Goal: Task Accomplishment & Management: Complete application form

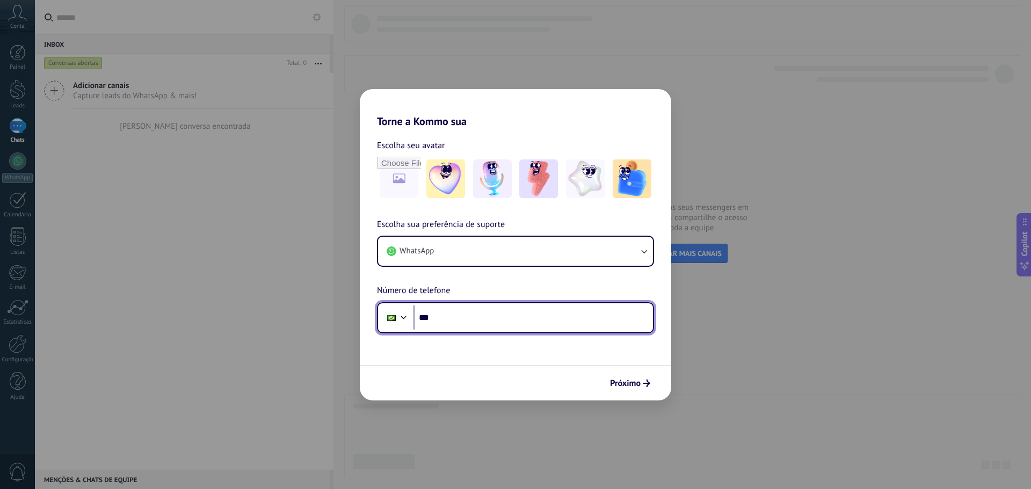
click at [469, 322] on input "***" at bounding box center [532, 318] width 239 height 25
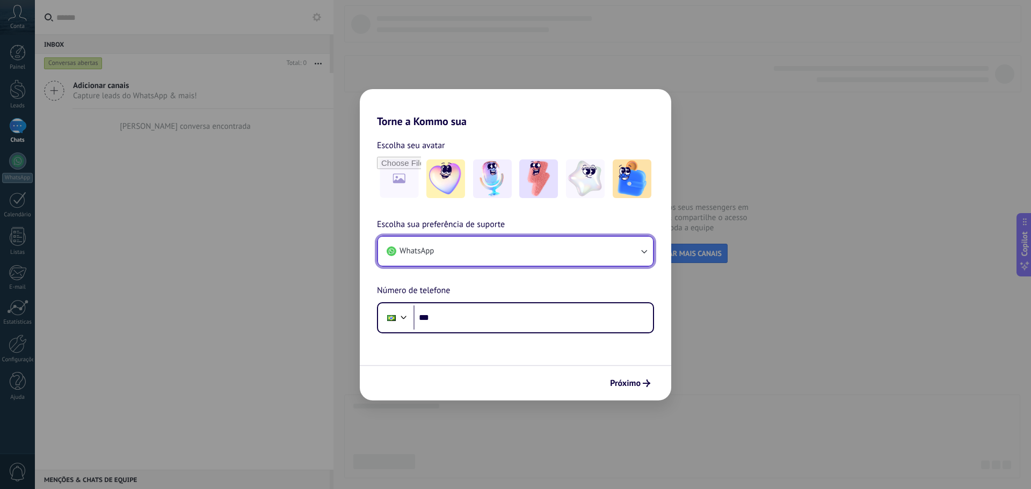
click at [519, 252] on button "WhatsApp" at bounding box center [515, 251] width 275 height 29
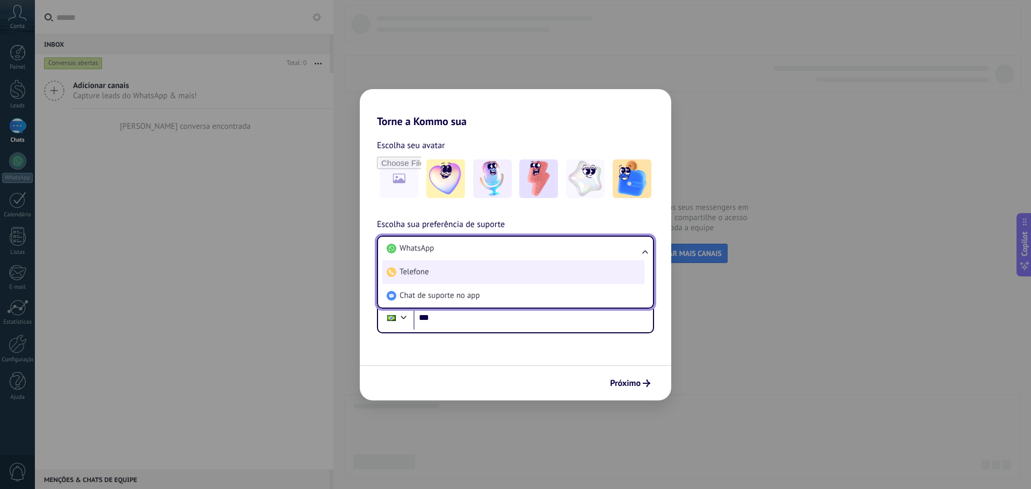
click at [480, 271] on li "Telefone" at bounding box center [513, 272] width 262 height 24
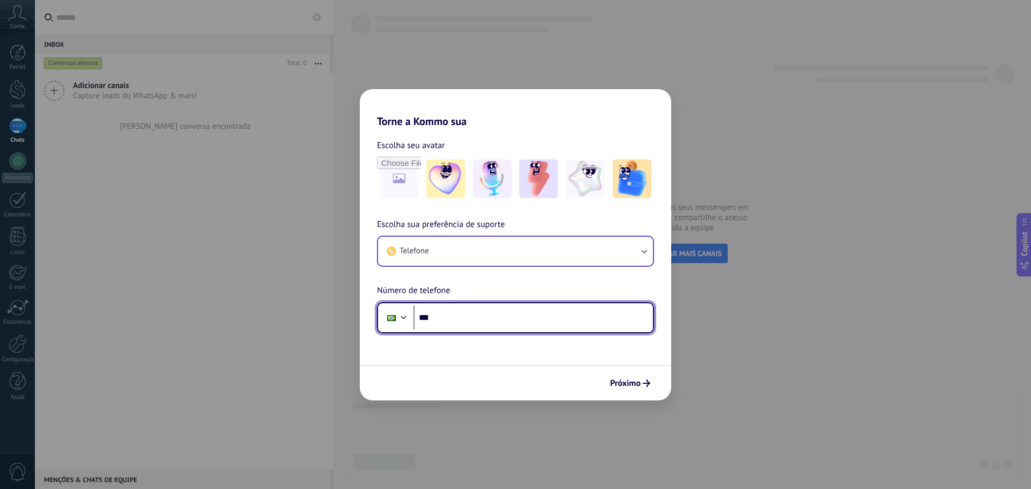
click at [455, 326] on input "***" at bounding box center [532, 318] width 239 height 25
drag, startPoint x: 497, startPoint y: 315, endPoint x: 459, endPoint y: 326, distance: 39.8
click at [459, 326] on input "**********" at bounding box center [532, 318] width 239 height 25
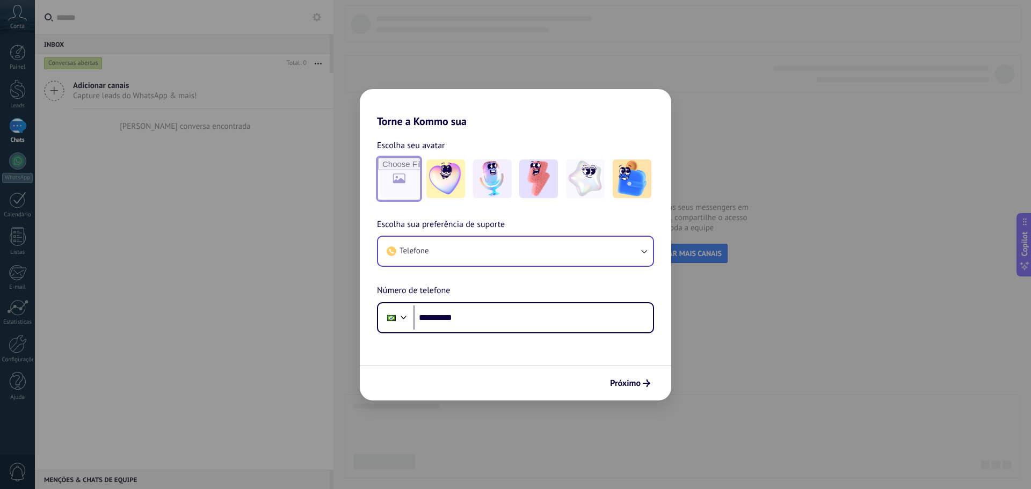
click at [404, 183] on input "file" at bounding box center [399, 179] width 42 height 42
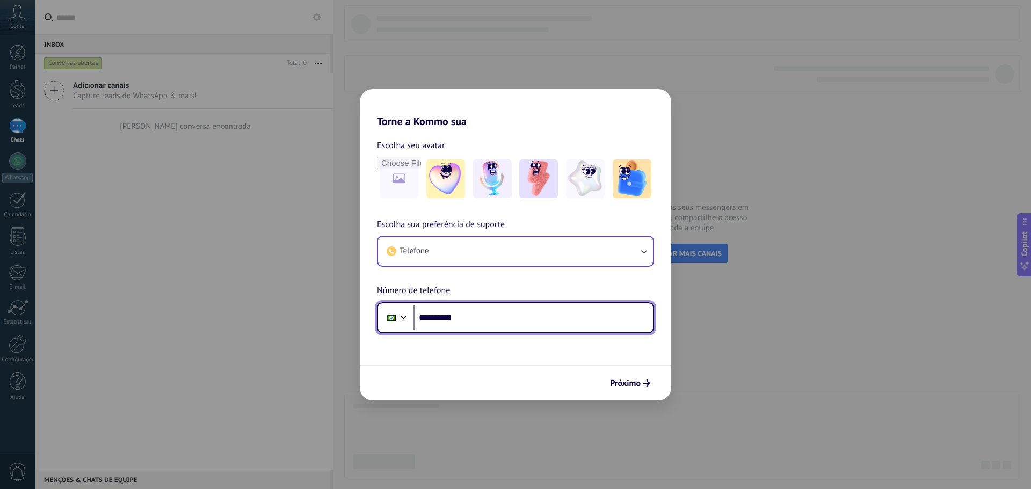
click at [491, 323] on input "**********" at bounding box center [532, 318] width 239 height 25
type input "**********"
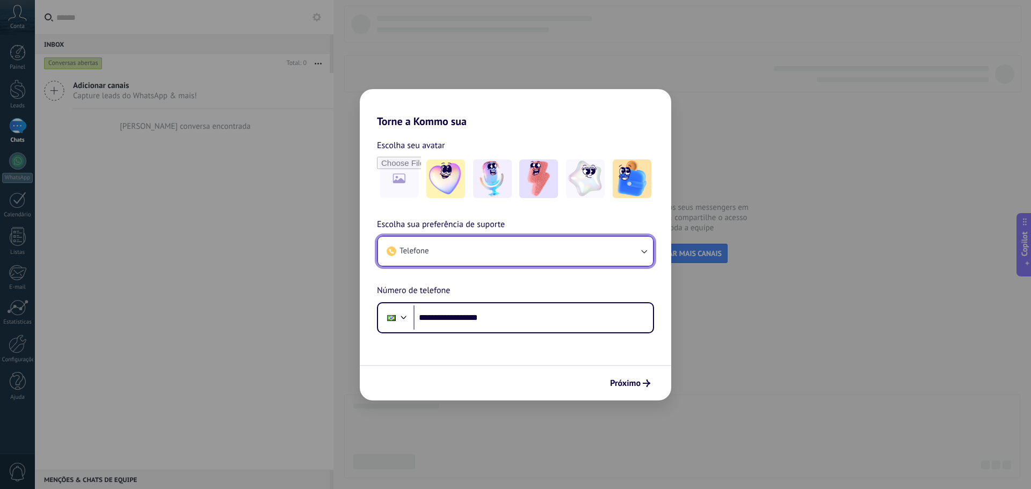
click at [506, 250] on button "Telefone" at bounding box center [515, 251] width 275 height 29
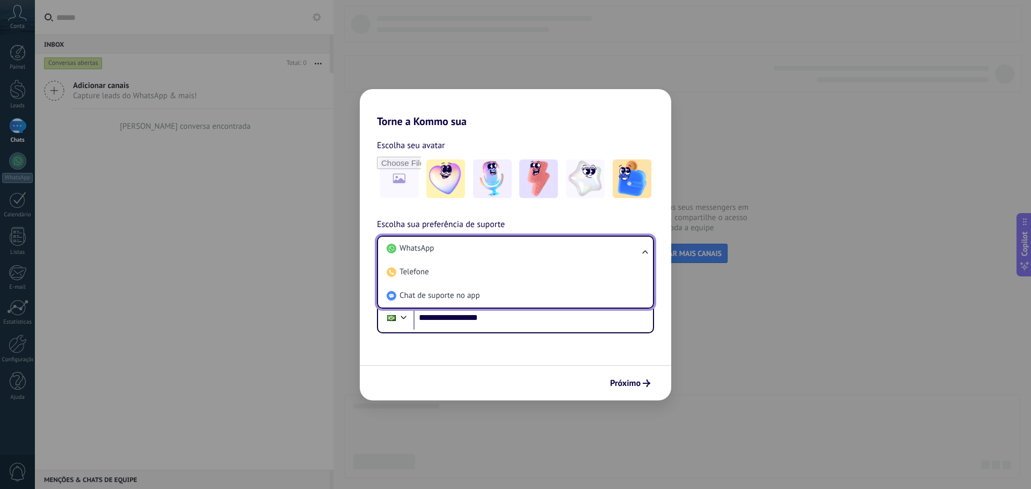
click at [506, 250] on li "WhatsApp" at bounding box center [513, 249] width 262 height 24
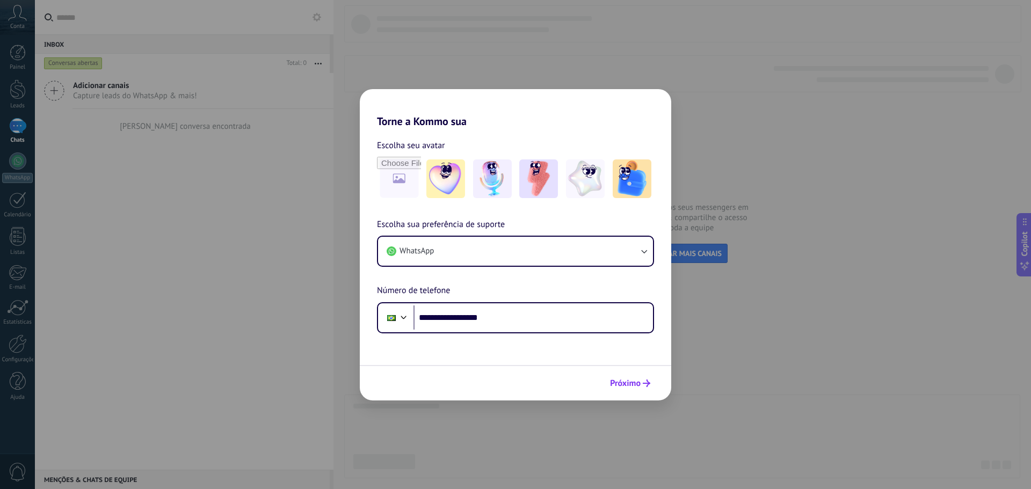
click at [634, 384] on span "Próximo" at bounding box center [625, 384] width 31 height 8
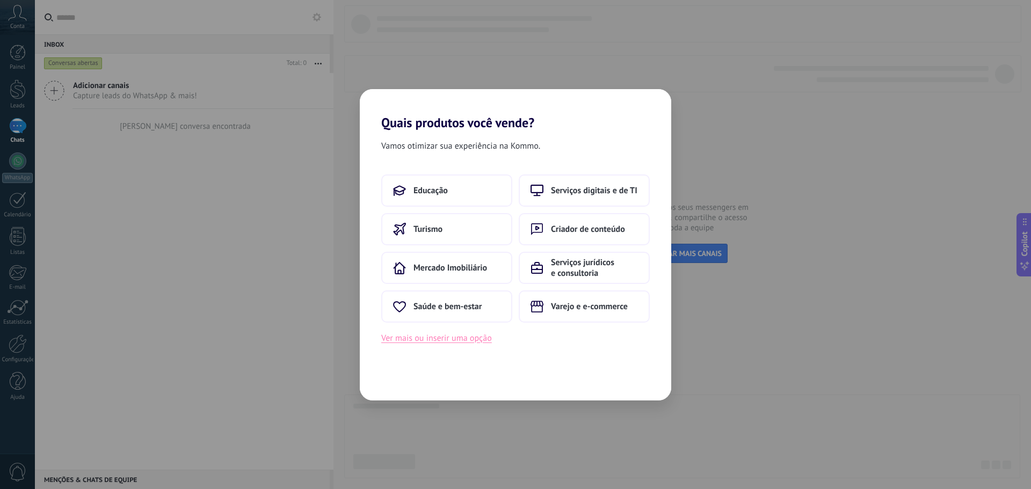
click at [455, 339] on button "Ver mais ou inserir uma opção" at bounding box center [436, 338] width 111 height 14
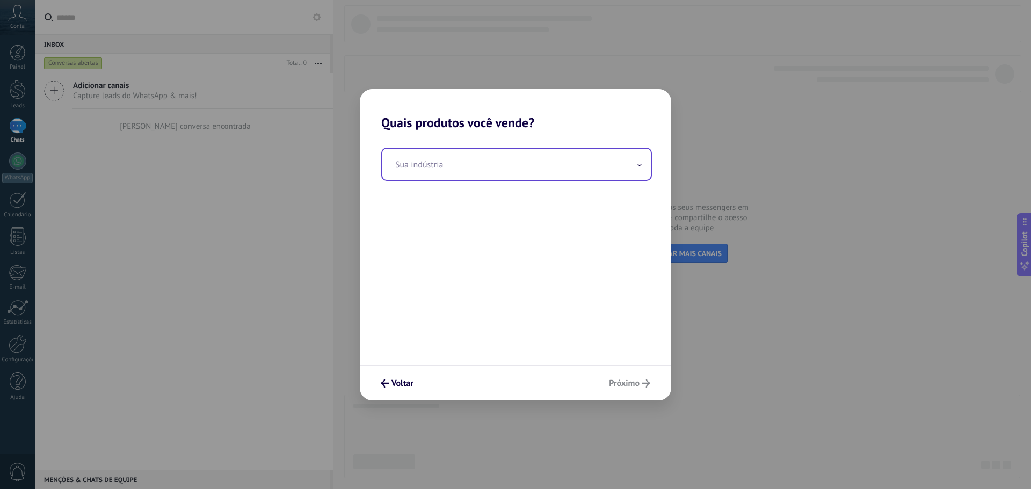
click at [502, 167] on input "text" at bounding box center [516, 164] width 268 height 31
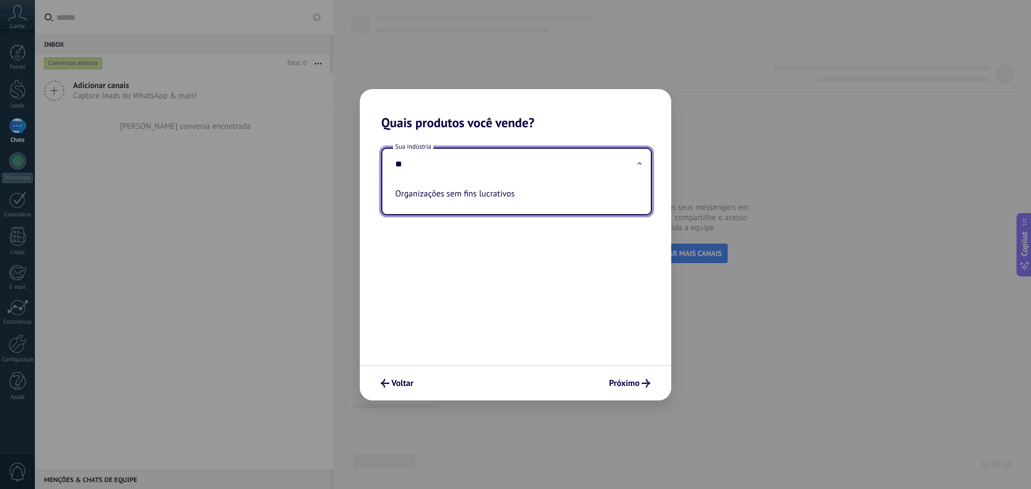
type input "*"
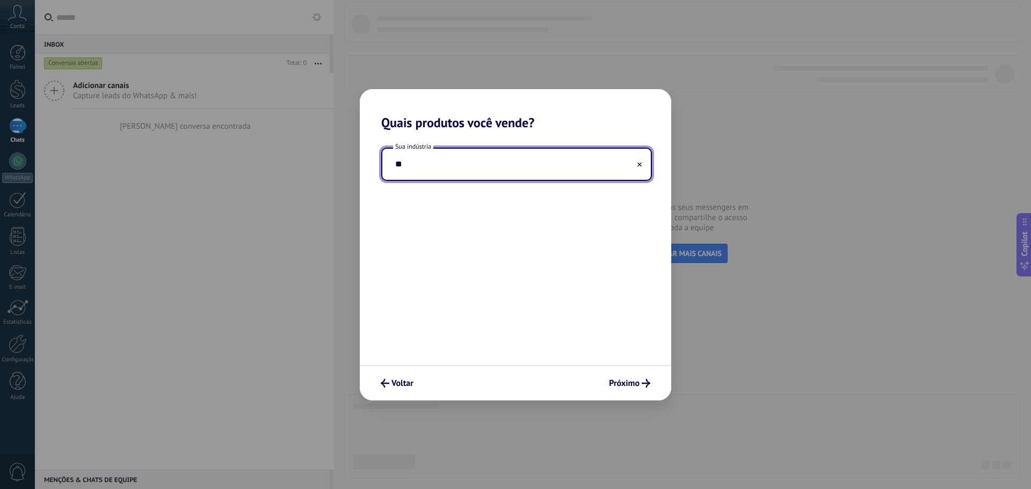
type input "*"
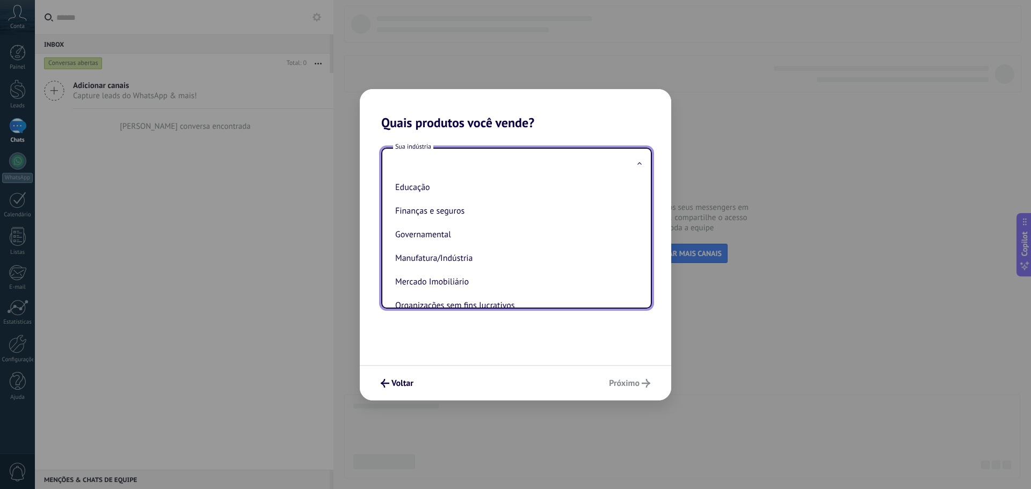
scroll to position [285, 0]
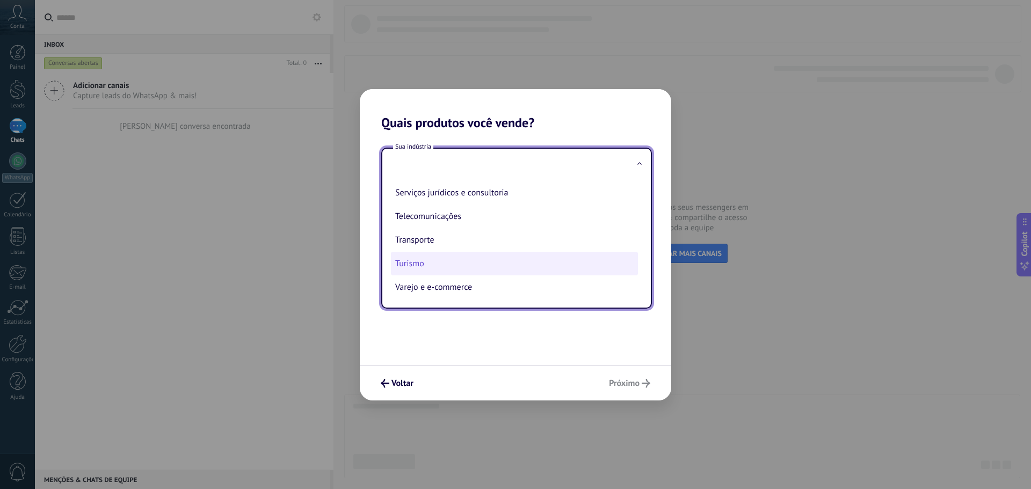
type input "*"
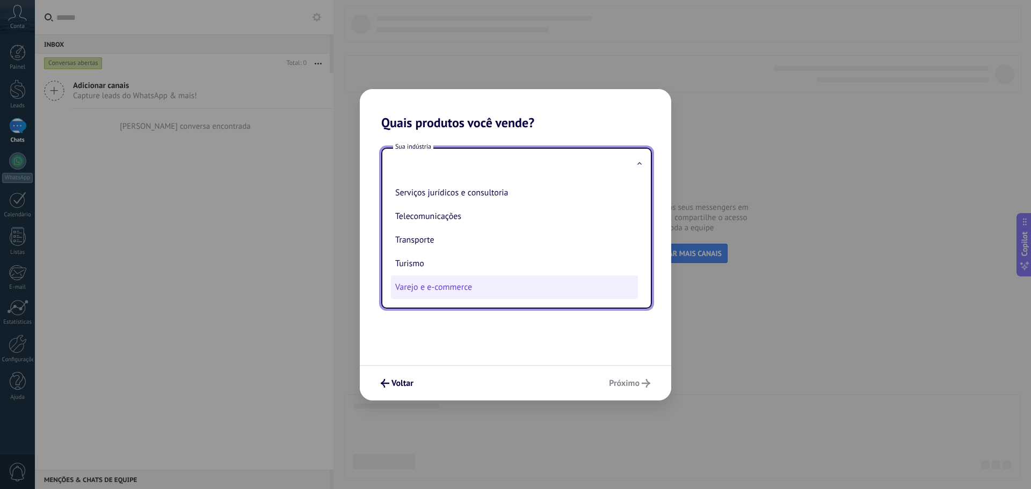
click at [452, 285] on li "Varejo e e-commerce" at bounding box center [514, 287] width 247 height 24
type input "**********"
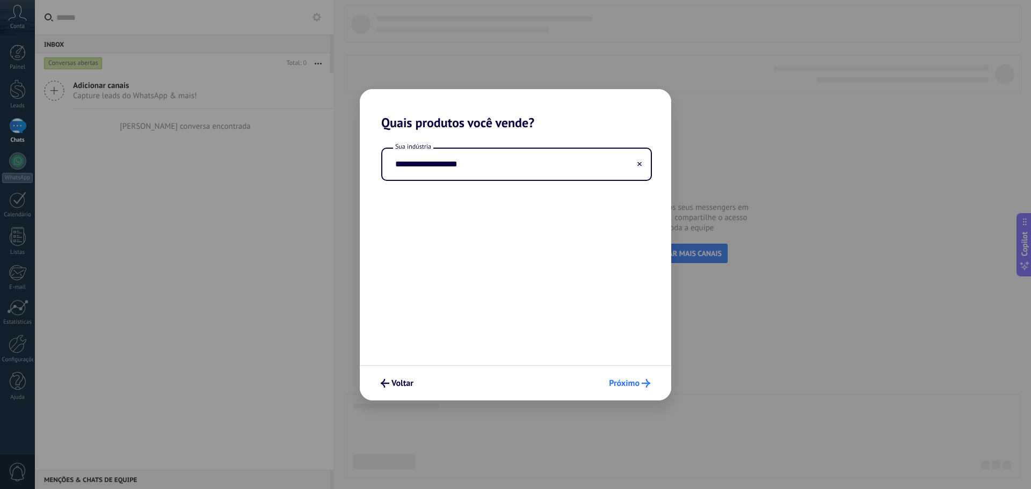
click at [638, 382] on span "Próximo" at bounding box center [624, 384] width 31 height 8
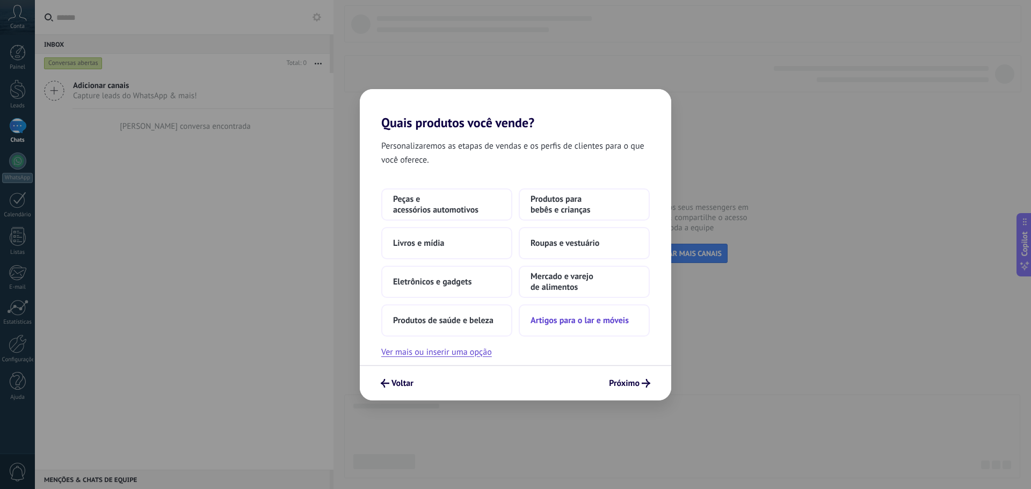
click at [611, 324] on span "Artigos para o lar e móveis" at bounding box center [579, 320] width 98 height 11
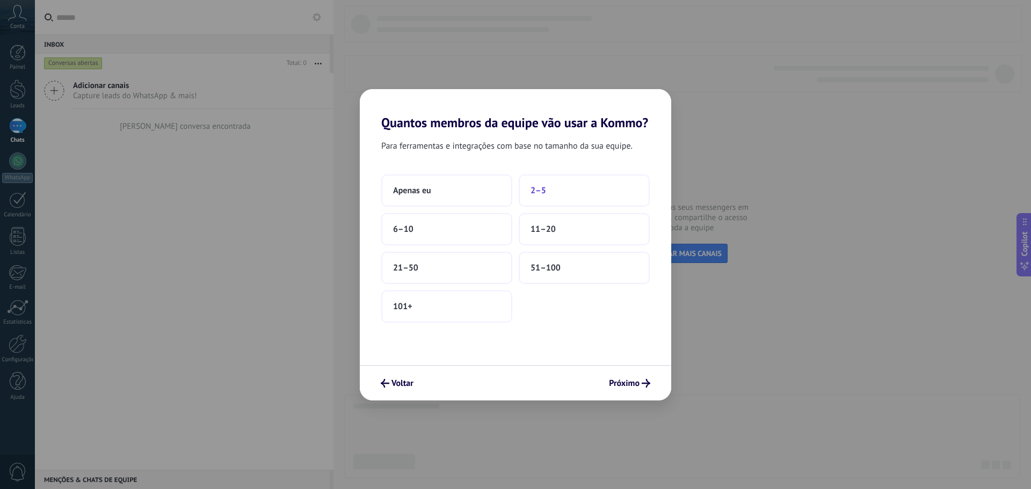
click at [558, 193] on button "2–5" at bounding box center [584, 190] width 131 height 32
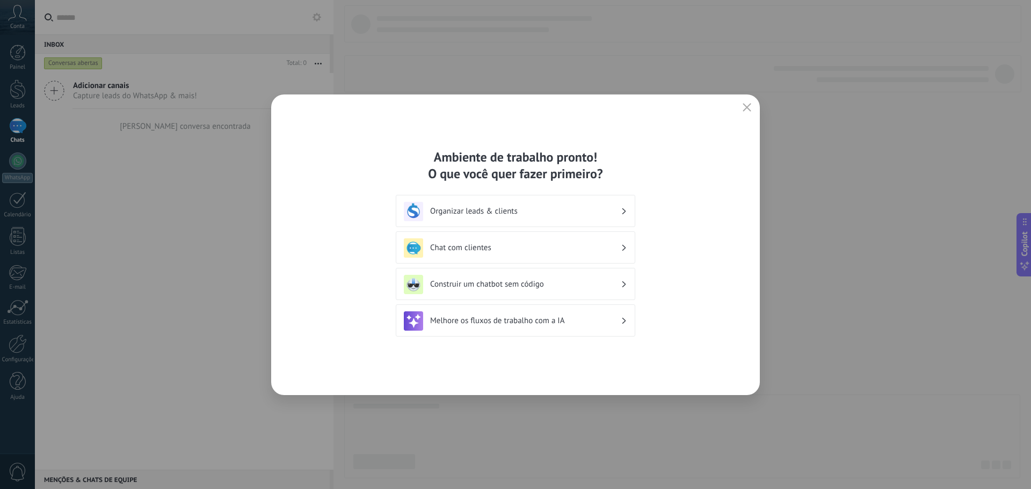
click at [506, 212] on h3 "Organizar leads & clients" at bounding box center [525, 211] width 191 height 10
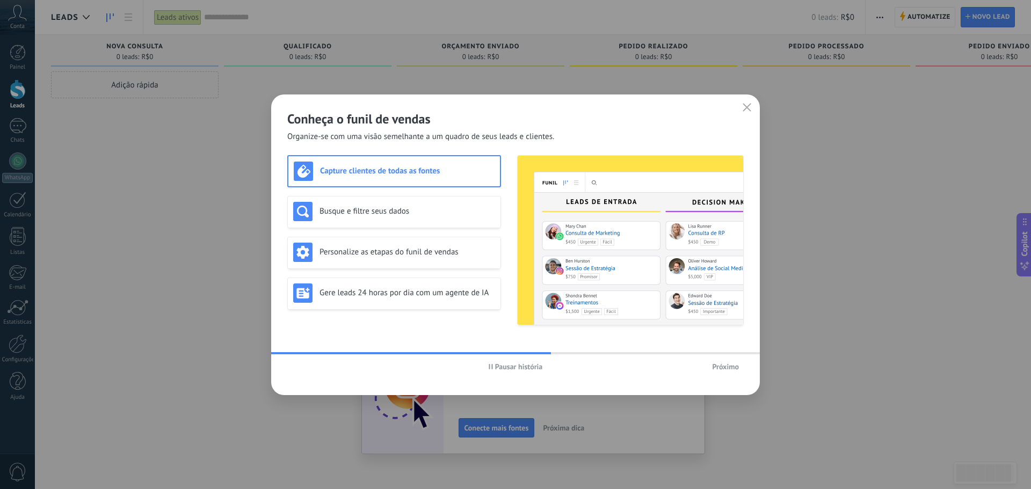
click at [526, 365] on span "Pausar história" at bounding box center [519, 367] width 48 height 8
click at [729, 370] on span "Próximo" at bounding box center [725, 367] width 27 height 8
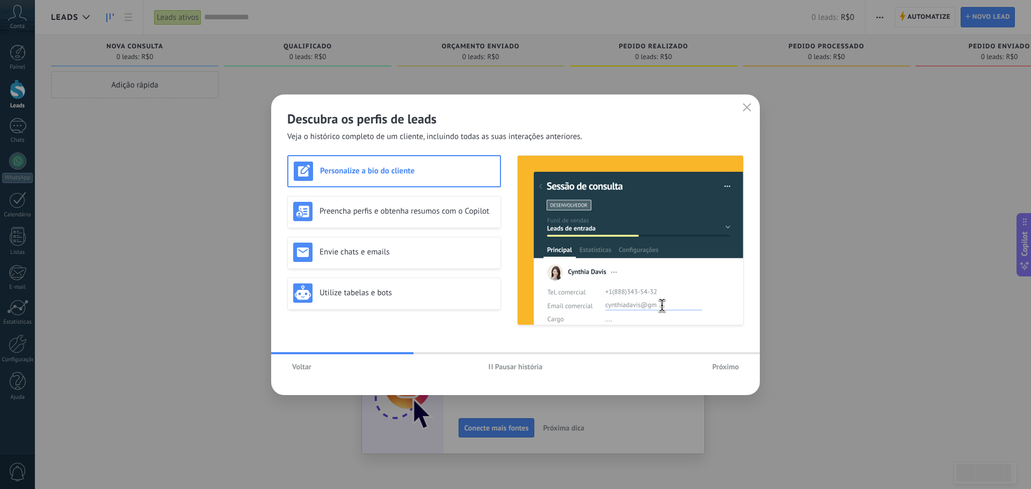
click at [729, 370] on span "Próximo" at bounding box center [725, 367] width 27 height 8
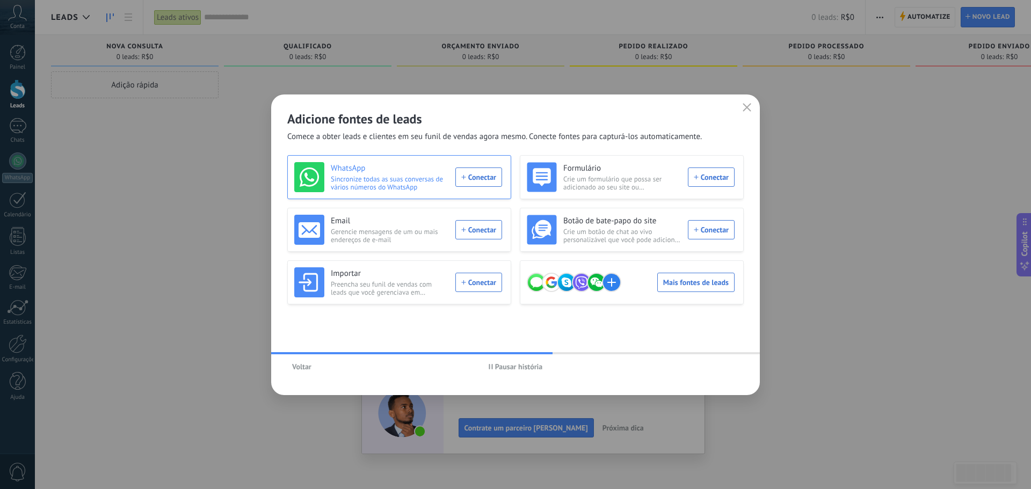
click at [470, 176] on div "WhatsApp Sincronize todas as suas conversas de vários números do WhatsApp Conec…" at bounding box center [398, 177] width 208 height 30
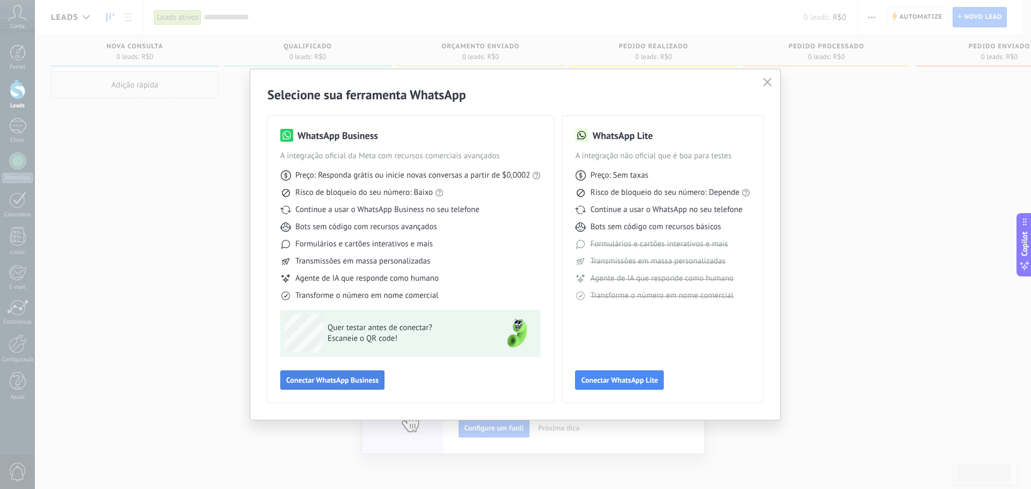
click at [329, 381] on span "Conectar WhatsApp Business" at bounding box center [332, 380] width 92 height 8
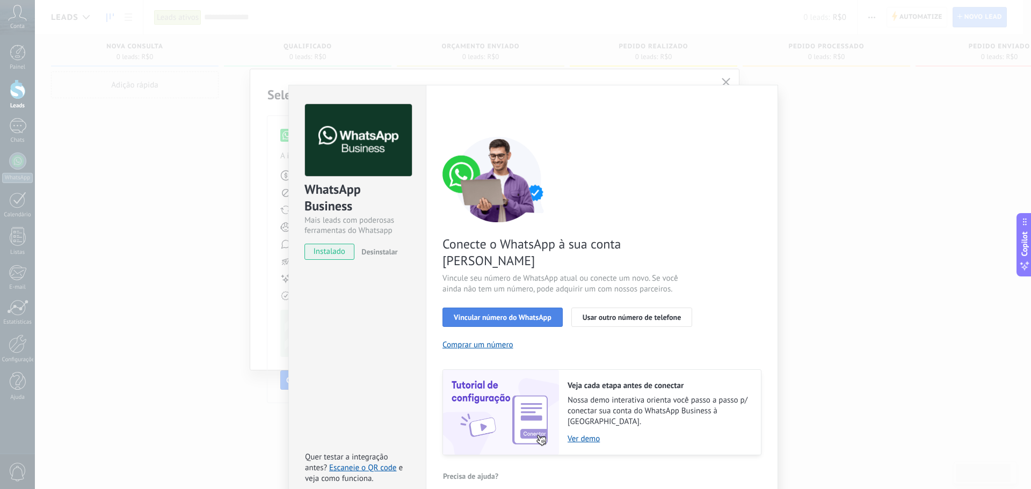
click at [514, 314] on span "Vincular número do WhatsApp" at bounding box center [503, 318] width 98 height 8
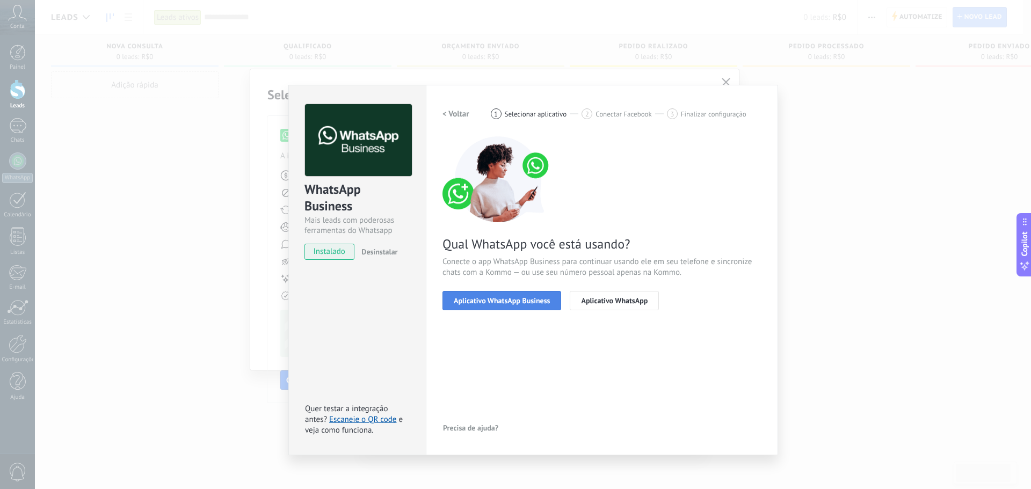
click at [516, 297] on span "Aplicativo WhatsApp Business" at bounding box center [502, 301] width 96 height 8
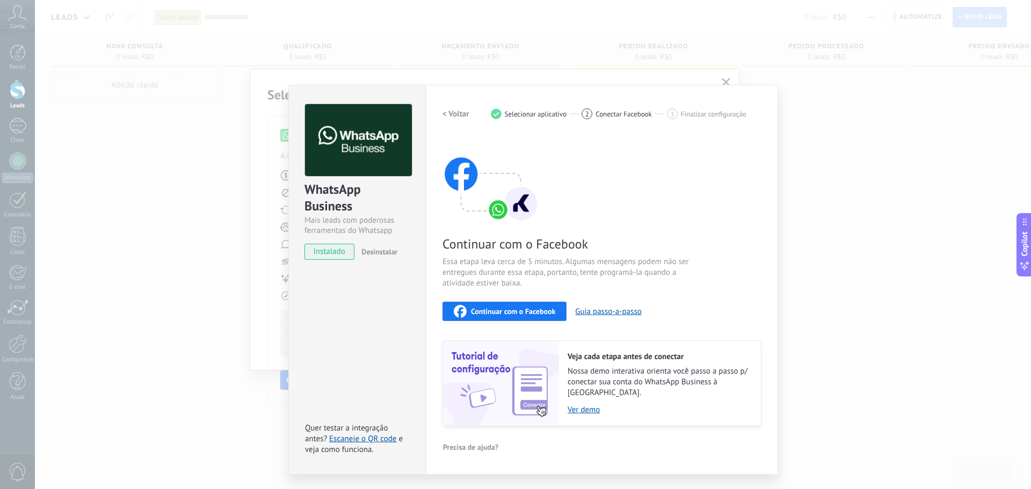
click at [515, 312] on span "Continuar com o Facebook" at bounding box center [513, 312] width 84 height 8
click at [457, 117] on h2 "< Voltar" at bounding box center [455, 114] width 27 height 10
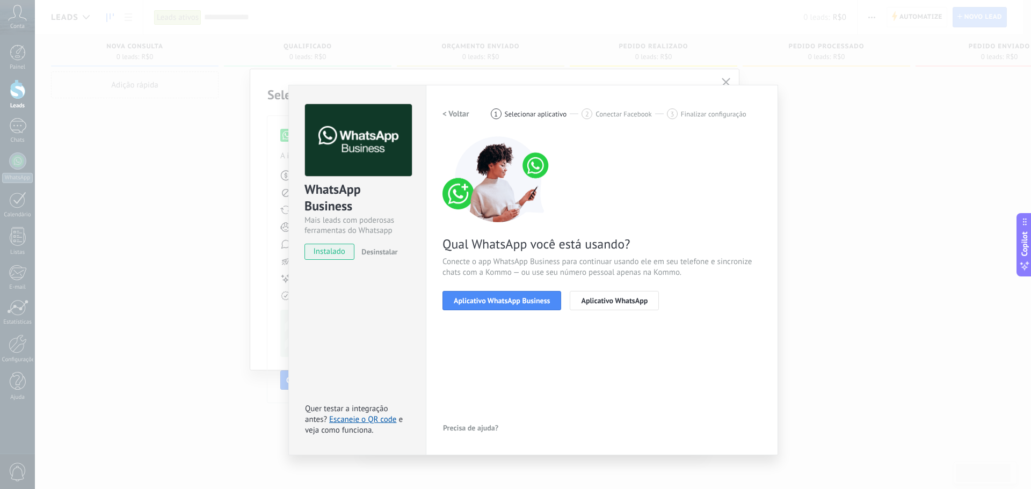
click at [456, 113] on h2 "< Voltar" at bounding box center [455, 114] width 27 height 10
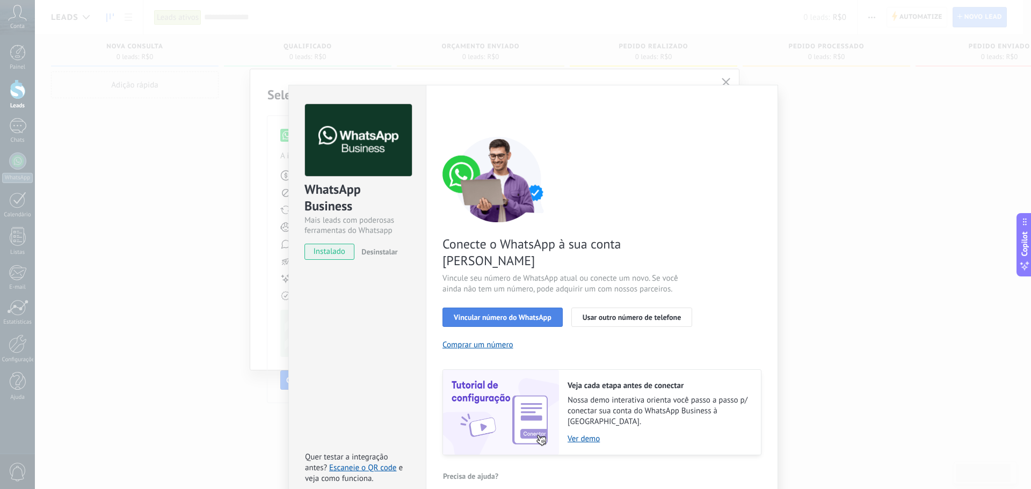
click at [529, 314] on span "Vincular número do WhatsApp" at bounding box center [503, 318] width 98 height 8
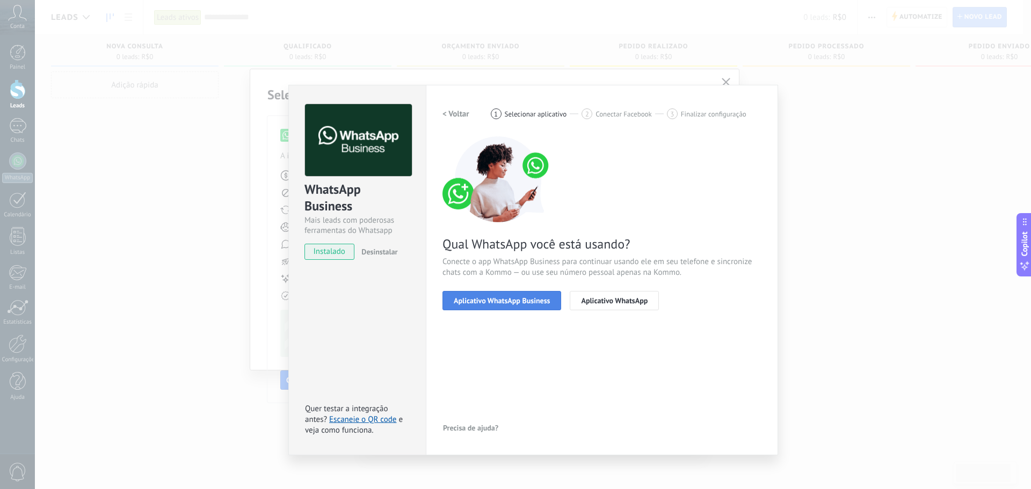
click at [505, 299] on span "Aplicativo WhatsApp Business" at bounding box center [502, 301] width 96 height 8
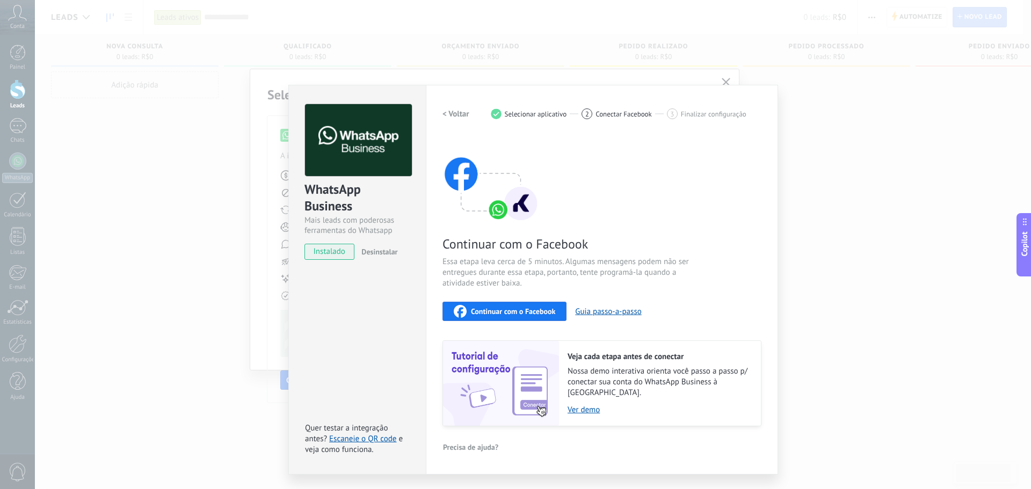
click at [507, 314] on span "Continuar com o Facebook" at bounding box center [513, 312] width 84 height 8
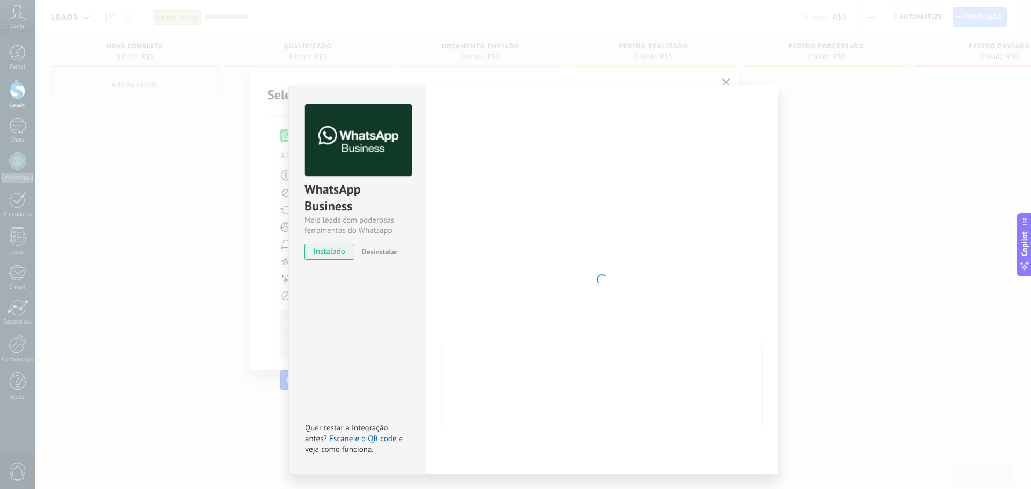
click at [816, 147] on div "WhatsApp Business Mais leads com poderosas ferramentas do Whatsapp instalado De…" at bounding box center [533, 244] width 996 height 489
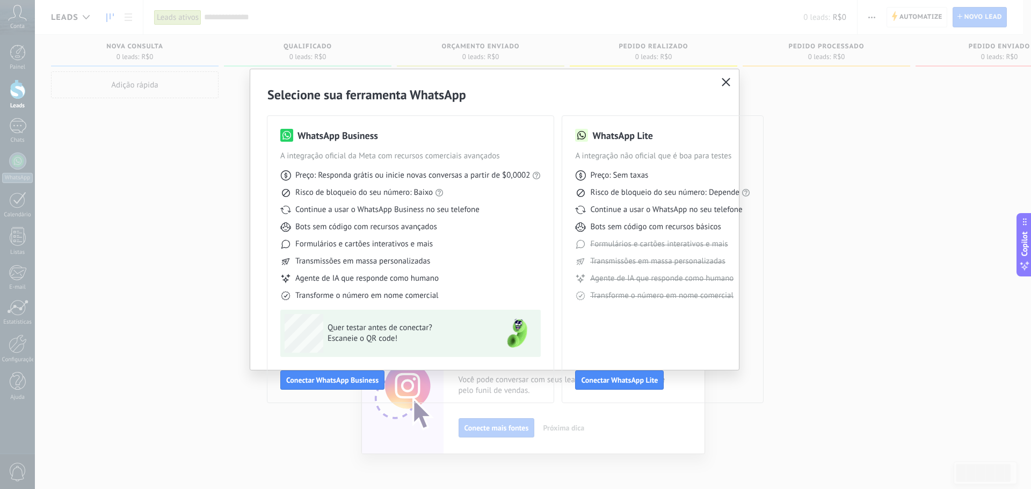
click at [724, 78] on icon "button" at bounding box center [726, 82] width 9 height 9
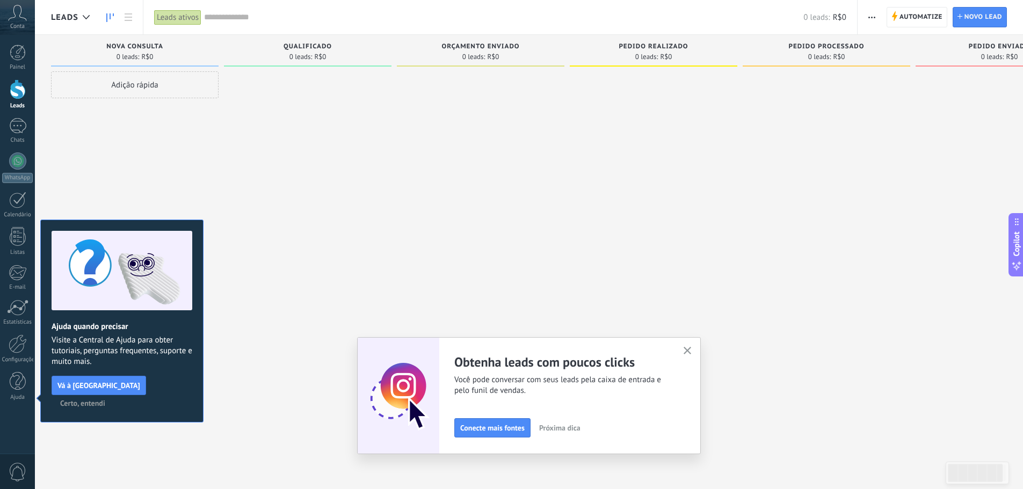
click at [689, 352] on icon "button" at bounding box center [687, 351] width 8 height 8
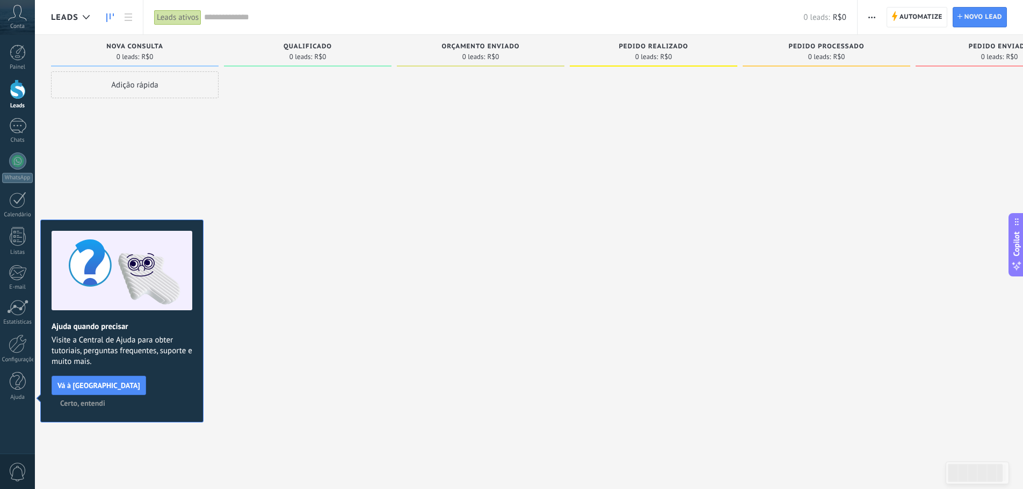
click at [20, 21] on div "Conta" at bounding box center [17, 17] width 35 height 35
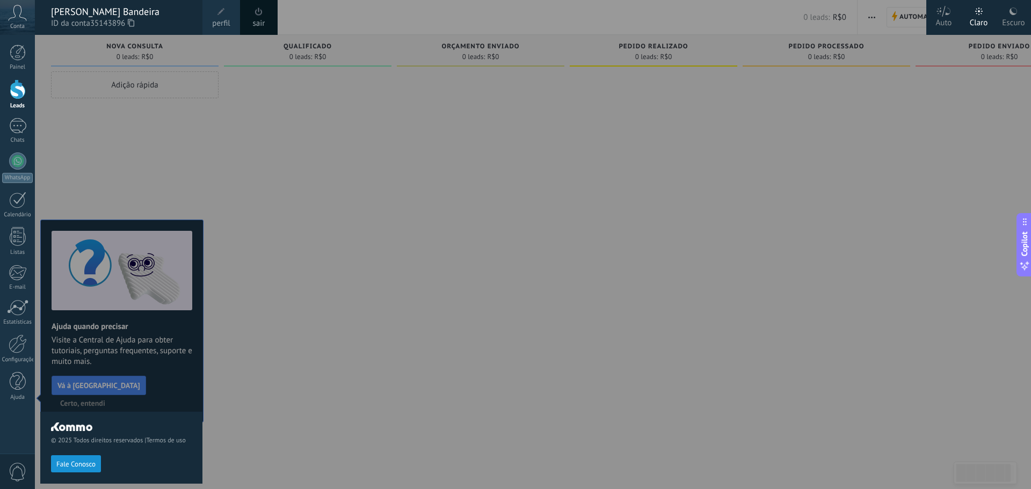
click at [23, 90] on div at bounding box center [18, 89] width 16 height 20
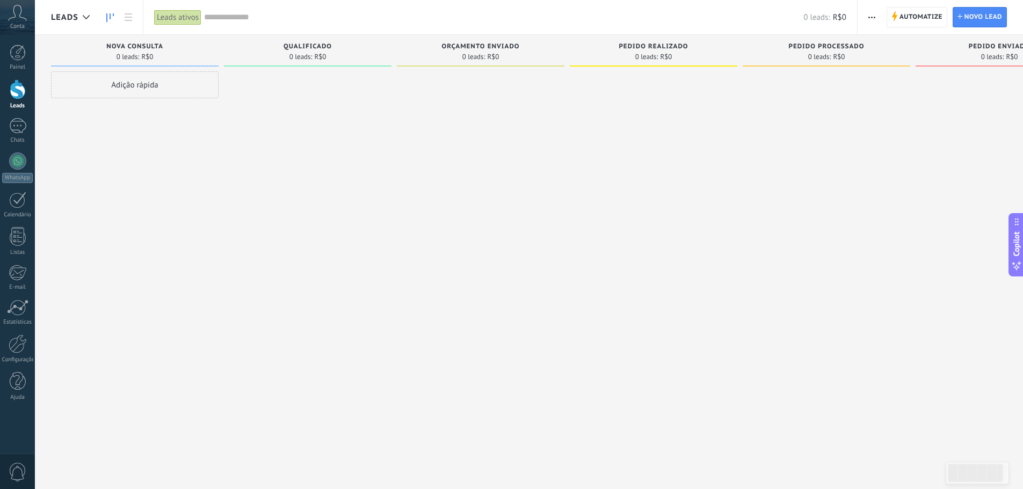
click at [19, 87] on div at bounding box center [18, 89] width 16 height 20
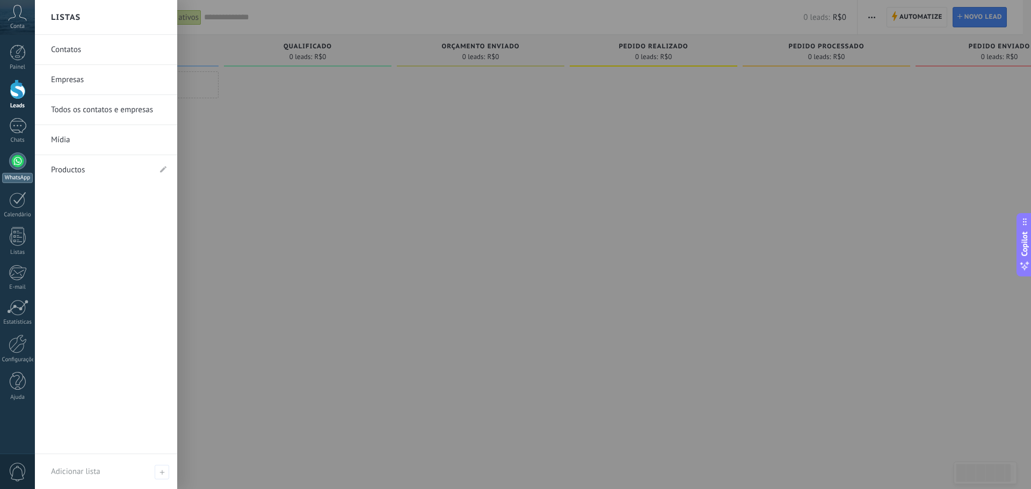
click at [22, 165] on div at bounding box center [17, 160] width 17 height 17
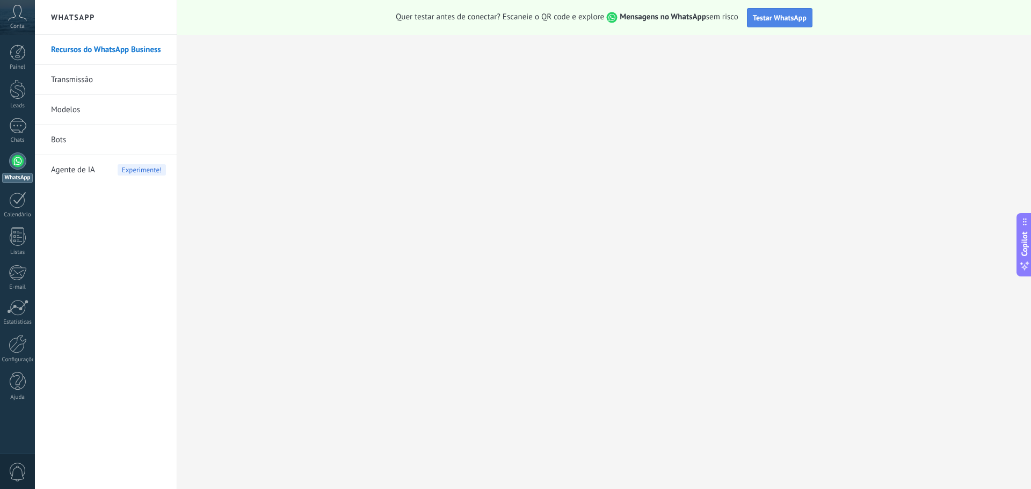
click at [788, 13] on span "Testar WhatsApp" at bounding box center [780, 18] width 54 height 10
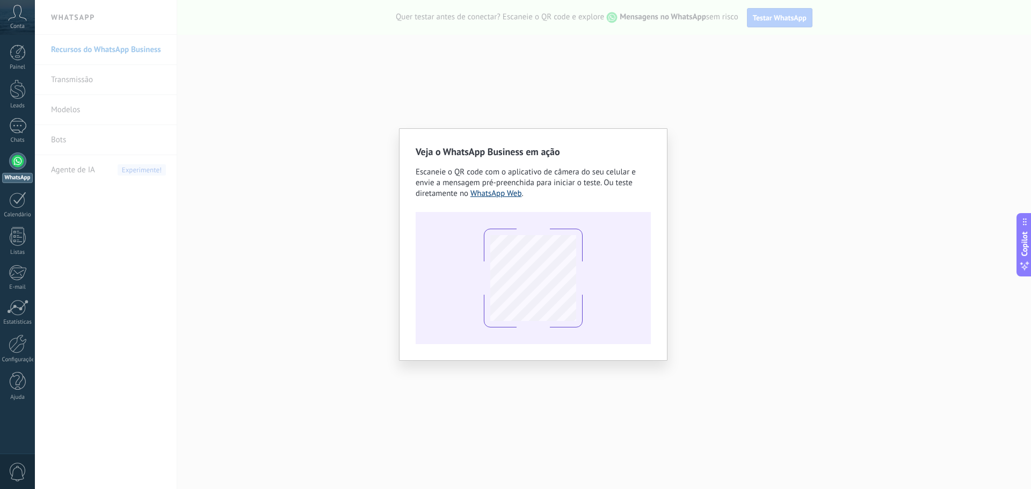
click at [498, 194] on link "WhatsApp Web" at bounding box center [496, 193] width 52 height 10
click at [821, 253] on div "Veja o WhatsApp Business em ação Escaneie o QR code com o aplicativo de câmera …" at bounding box center [533, 244] width 996 height 489
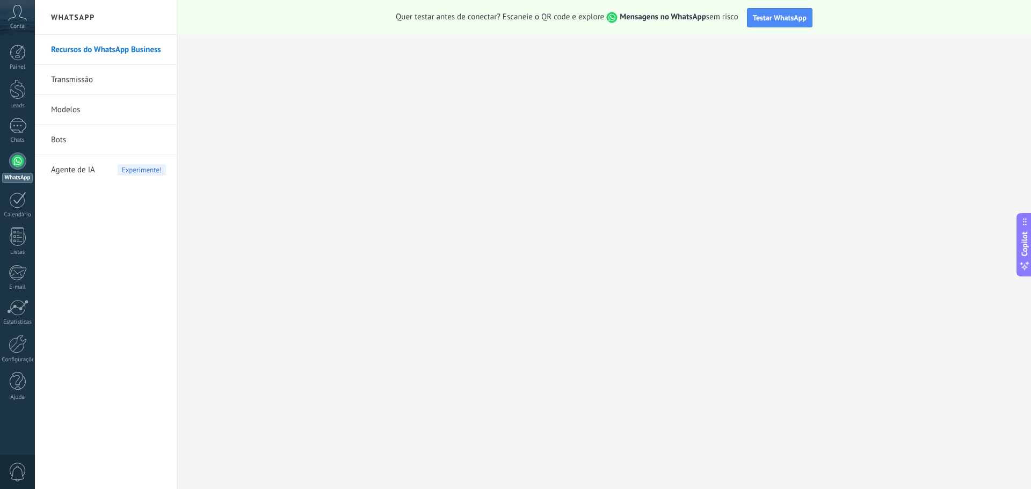
click at [75, 74] on link "Transmissão" at bounding box center [108, 80] width 115 height 30
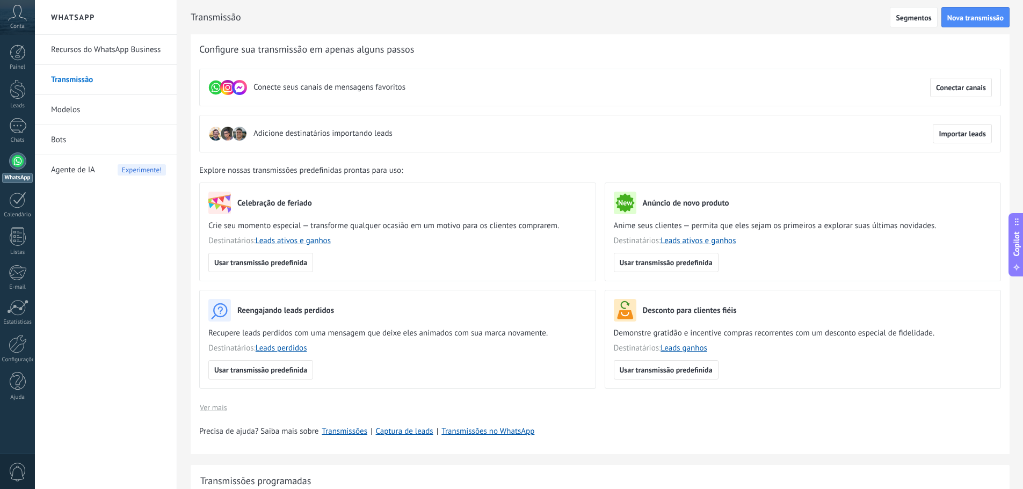
click at [69, 21] on h2 "WhatsApp" at bounding box center [105, 17] width 115 height 35
click at [84, 50] on link "Recursos do WhatsApp Business" at bounding box center [108, 50] width 115 height 30
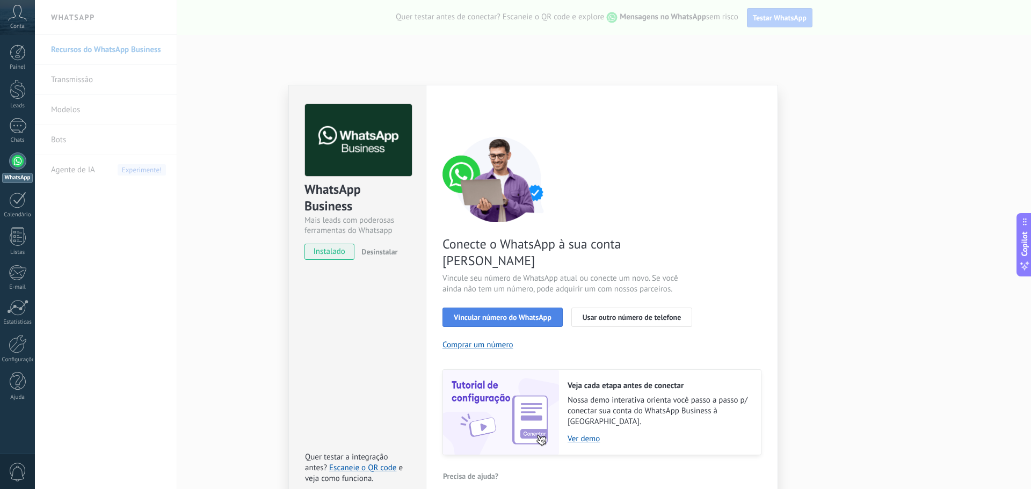
click at [490, 314] on span "Vincular número do WhatsApp" at bounding box center [503, 318] width 98 height 8
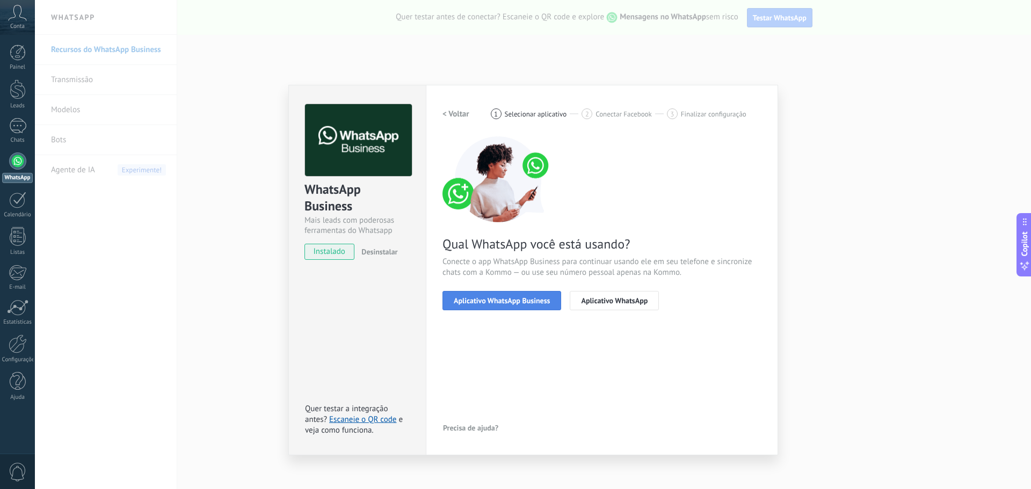
click at [519, 305] on button "Aplicativo WhatsApp Business" at bounding box center [501, 300] width 119 height 19
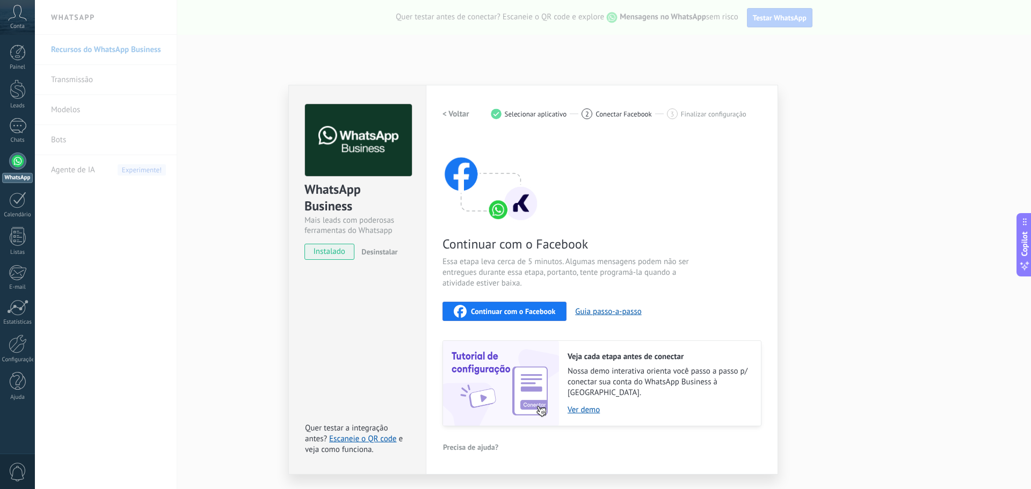
click at [525, 316] on div "Continuar com o Facebook" at bounding box center [504, 311] width 101 height 13
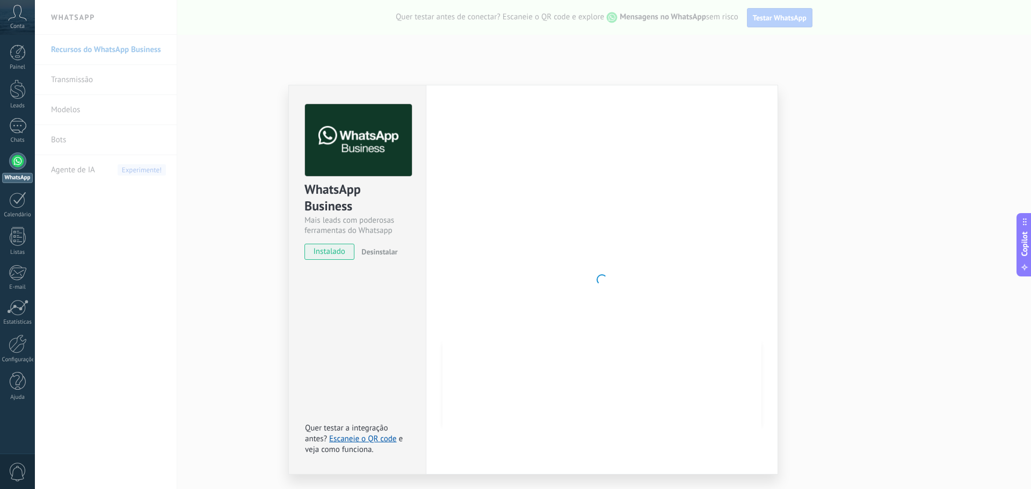
click at [254, 163] on div "WhatsApp Business Mais leads com poderosas ferramentas do Whatsapp instalado De…" at bounding box center [533, 244] width 996 height 489
